Goal: Transaction & Acquisition: Register for event/course

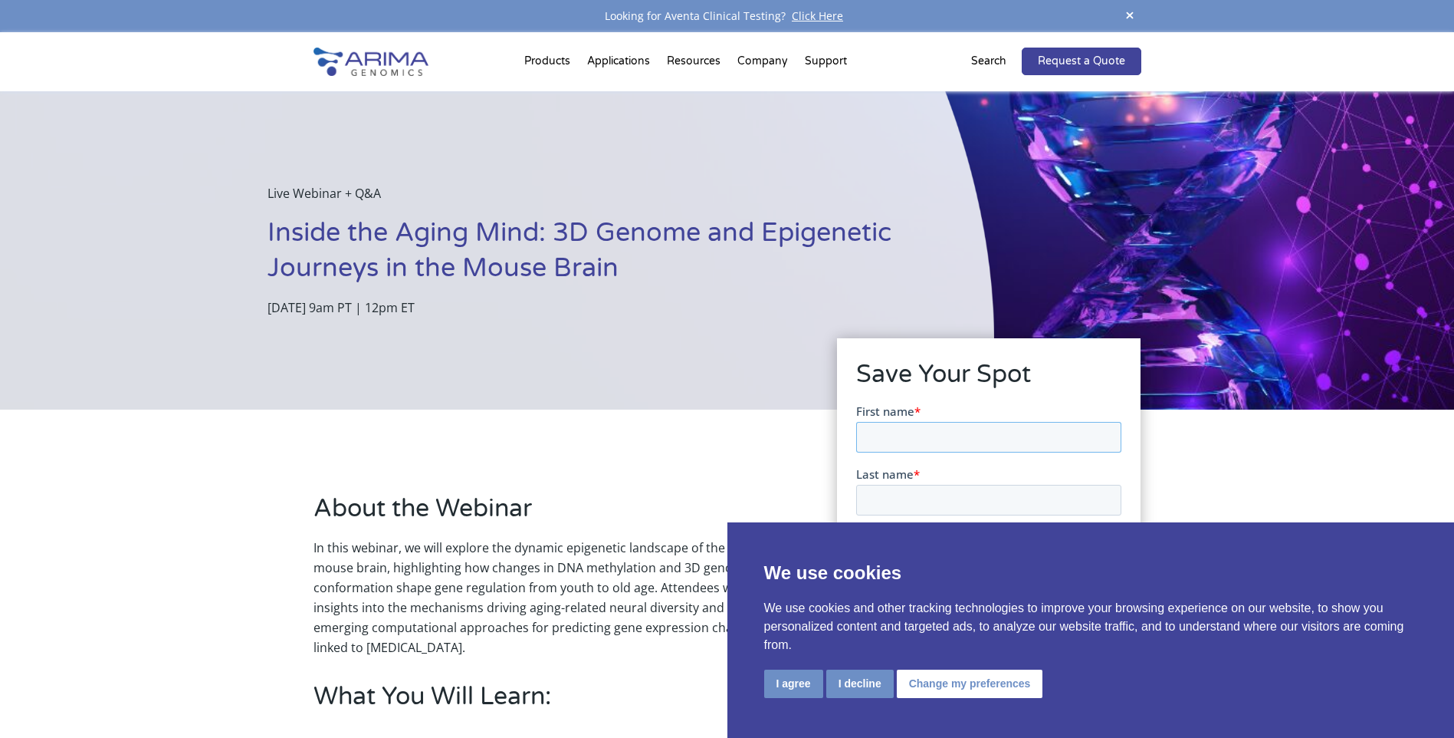
click at [940, 445] on input "First name *" at bounding box center [988, 436] width 265 height 31
type input "Xing"
click at [926, 493] on input "Last name *" at bounding box center [988, 499] width 265 height 31
type input "Fang"
click at [861, 686] on button "I decline" at bounding box center [859, 683] width 67 height 28
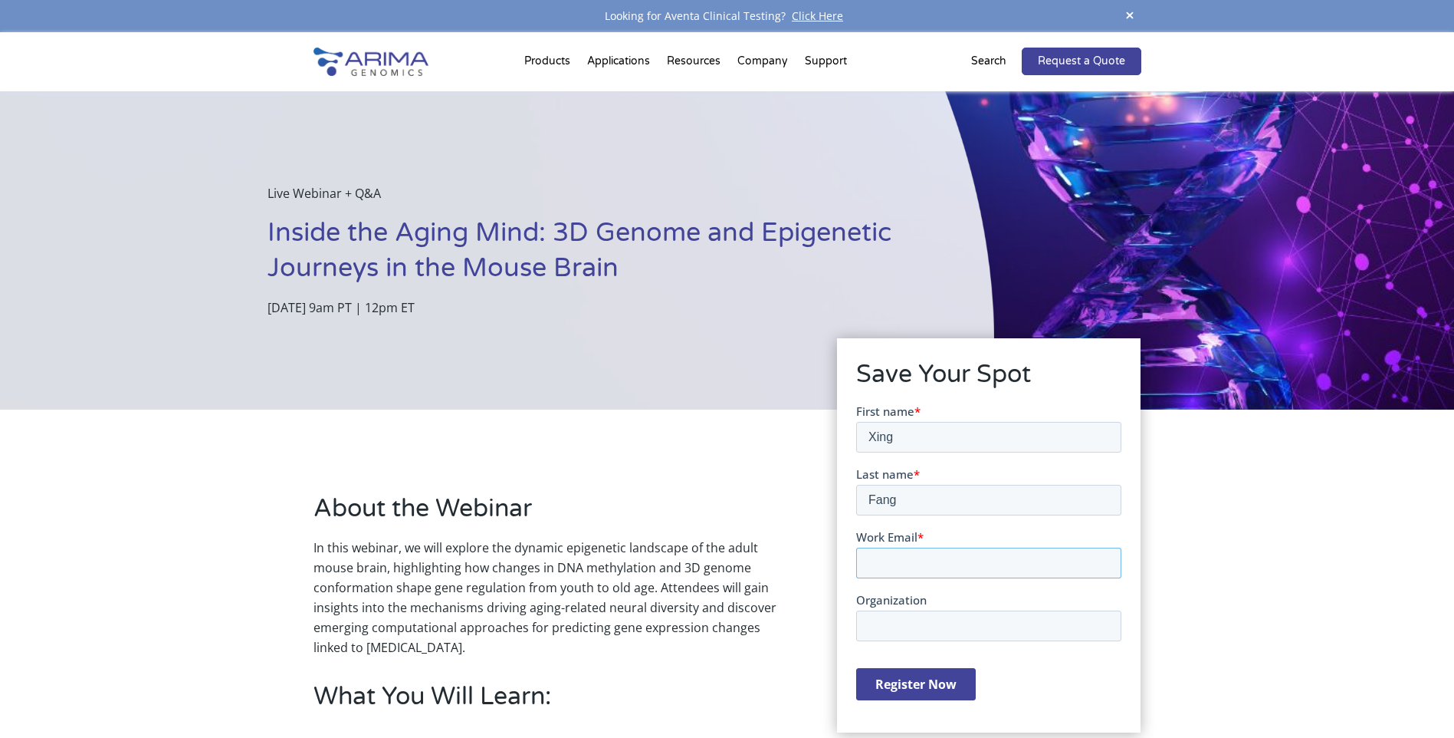
click at [919, 568] on input "Work Email *" at bounding box center [988, 562] width 265 height 31
type input "[EMAIL_ADDRESS][DOMAIN_NAME]"
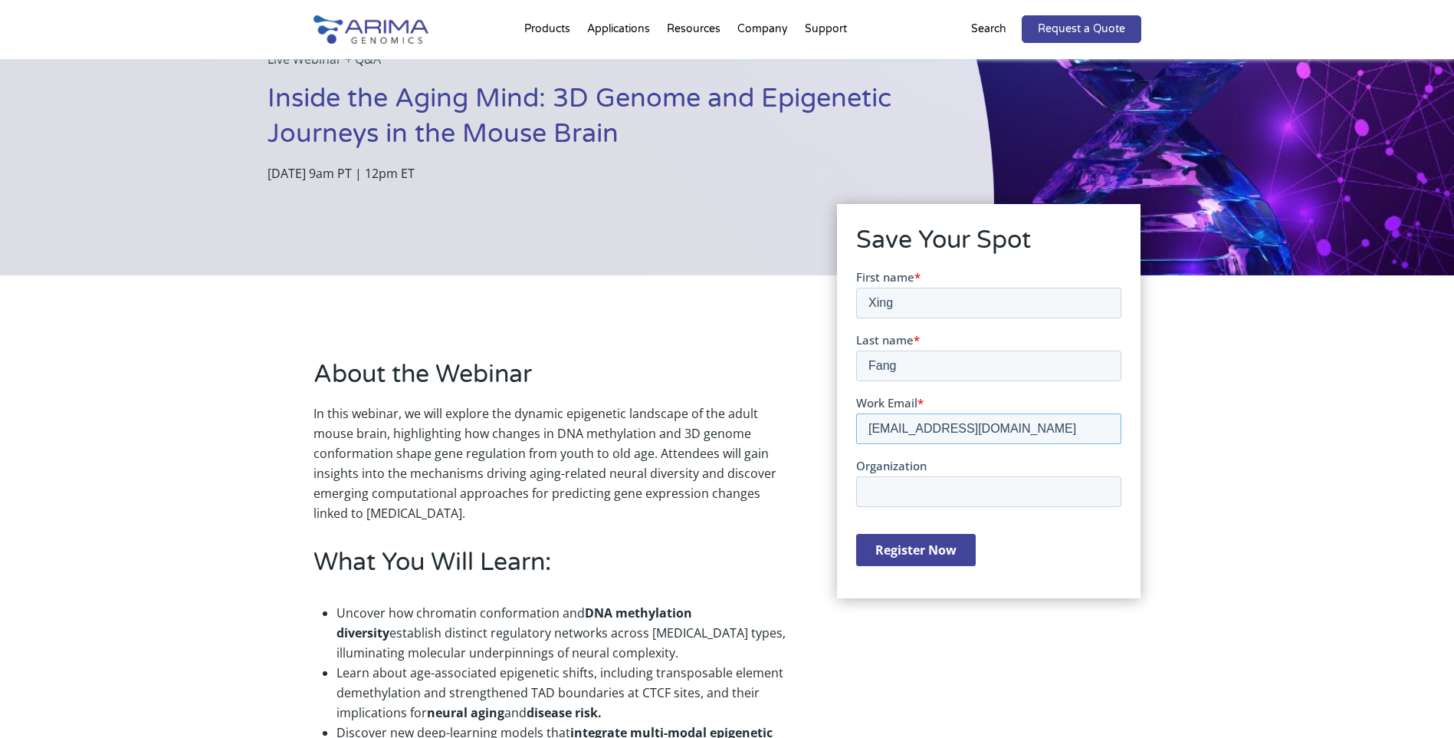
scroll to position [153, 0]
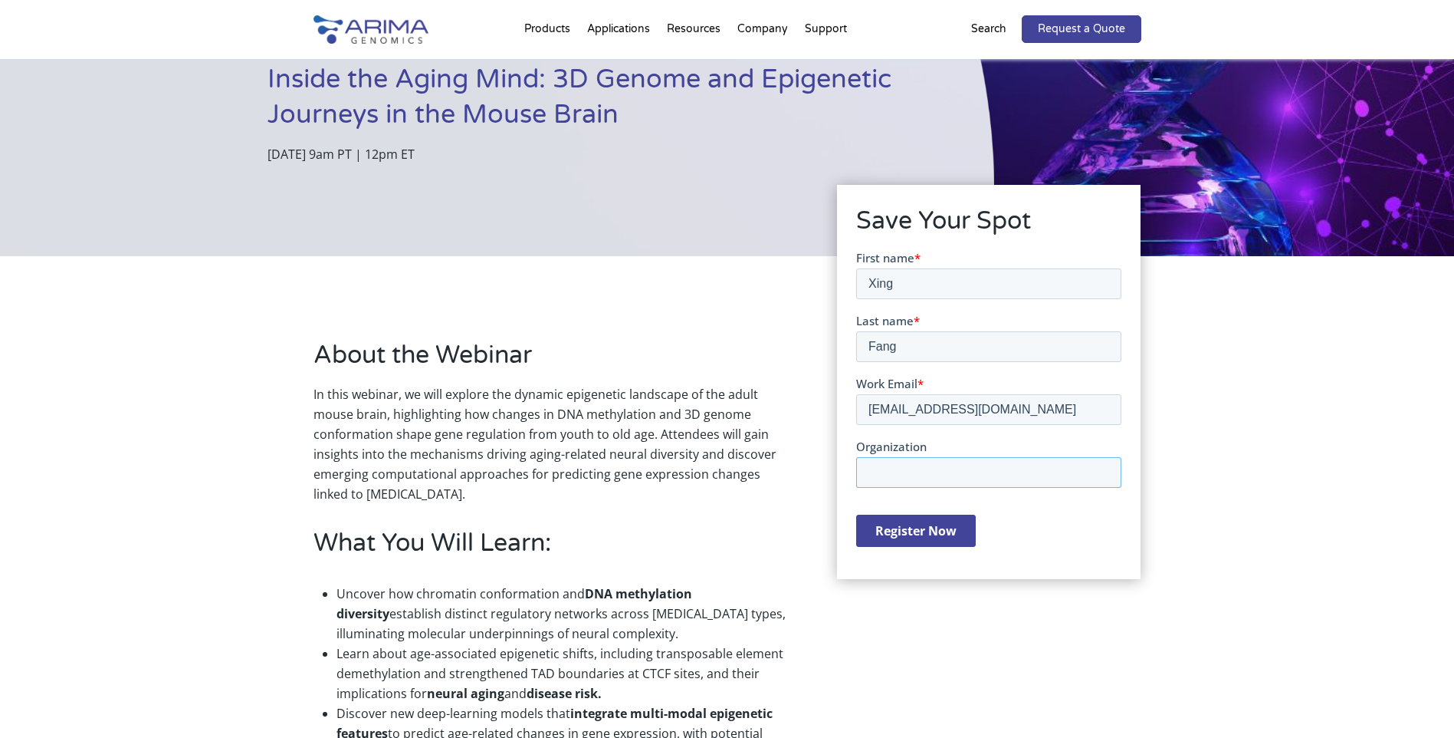
click at [919, 477] on input "Organization" at bounding box center [988, 471] width 265 height 31
type input "[GEOGRAPHIC_DATA][US_STATE]"
click at [931, 533] on input "Register Now" at bounding box center [916, 530] width 120 height 32
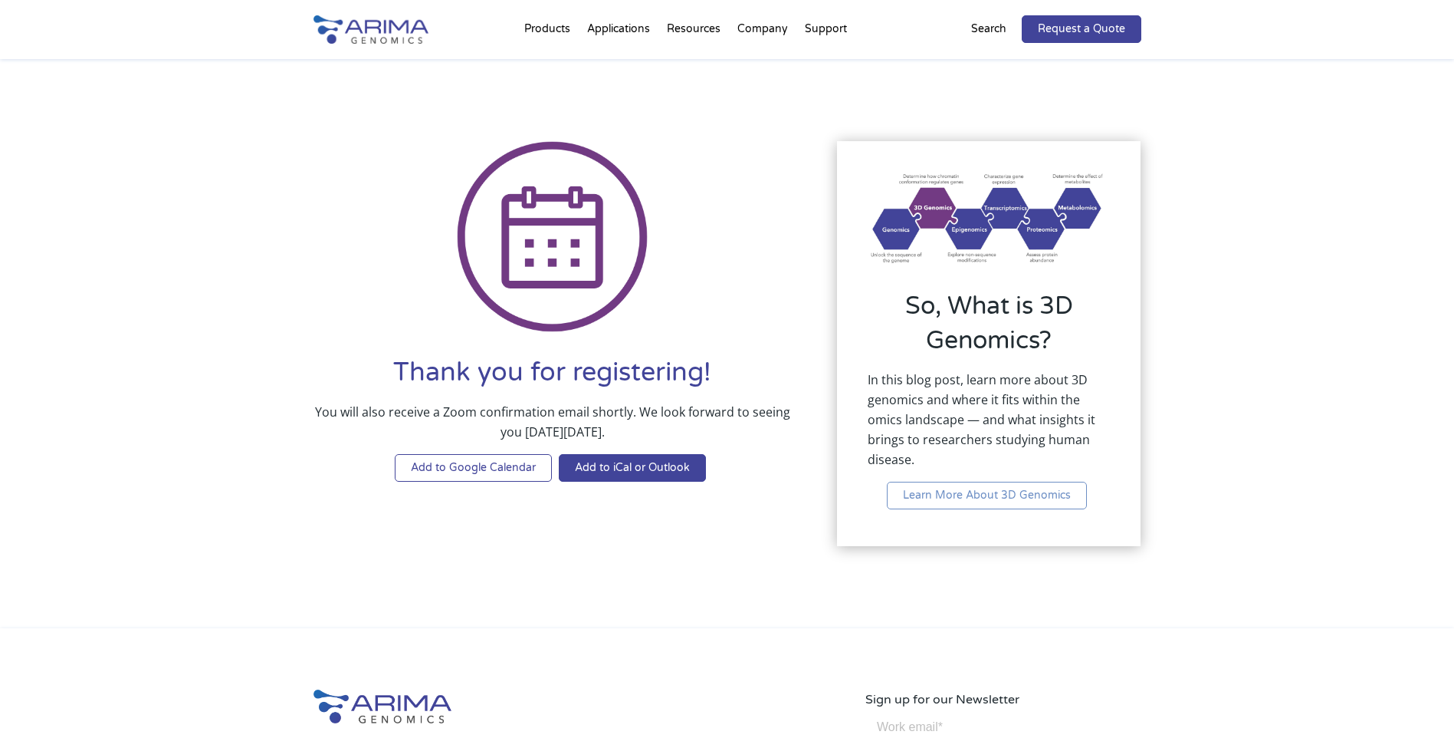
click at [506, 471] on link "Add to Google Calendar" at bounding box center [473, 468] width 157 height 28
